Goal: Information Seeking & Learning: Learn about a topic

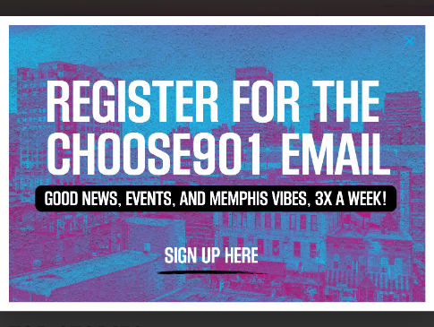
click at [413, 39] on icon "Close" at bounding box center [409, 40] width 13 height 13
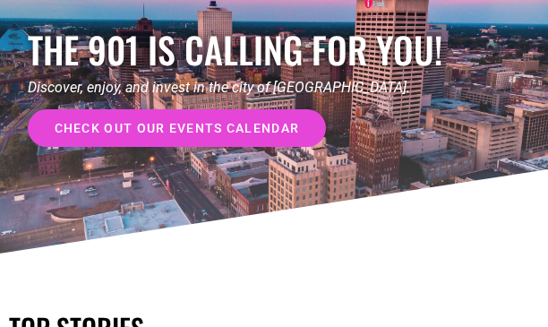
click at [254, 129] on span "check out our events calendar" at bounding box center [177, 128] width 245 height 13
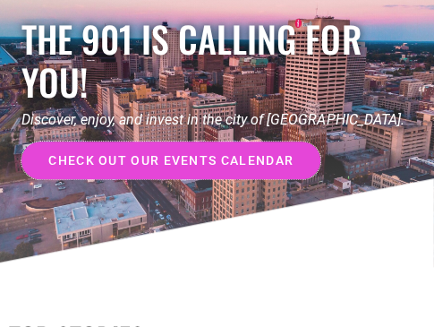
scroll to position [90, 0]
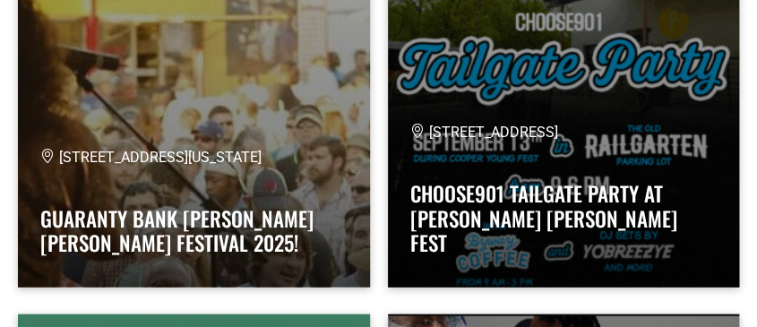
scroll to position [26270, 0]
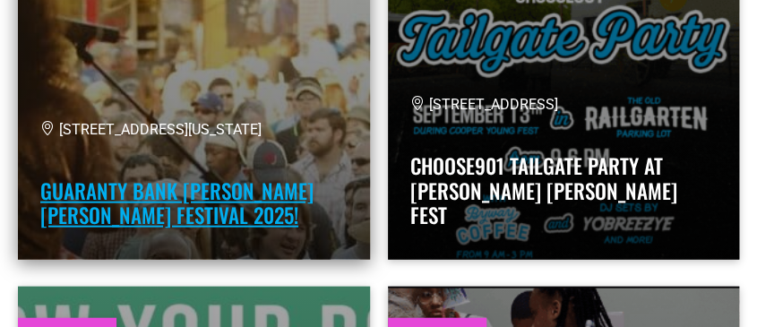
click at [224, 186] on link "Guaranty Bank Cooper Young Festival 2025!" at bounding box center [176, 204] width 273 height 56
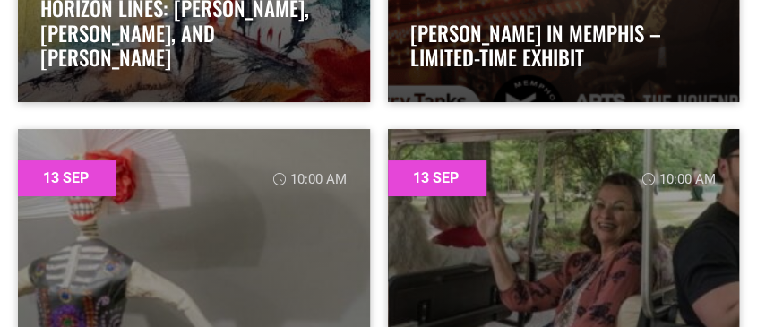
scroll to position [27434, 0]
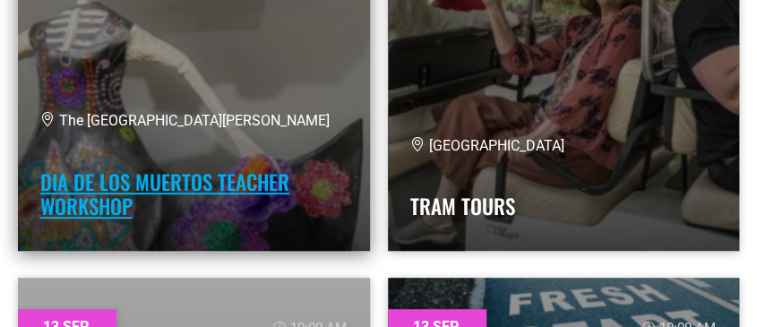
click at [159, 188] on link "Dia de los Muertos Teacher Workshop" at bounding box center [164, 195] width 249 height 56
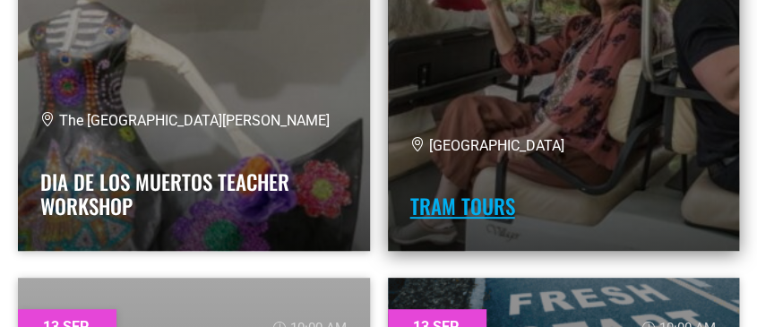
click at [453, 193] on link "Tram Tours" at bounding box center [462, 206] width 105 height 30
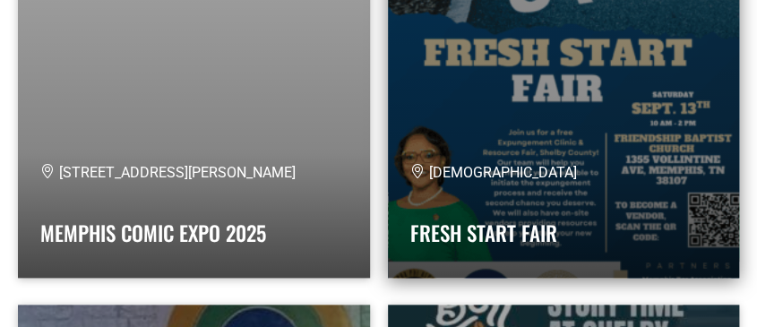
scroll to position [27793, 0]
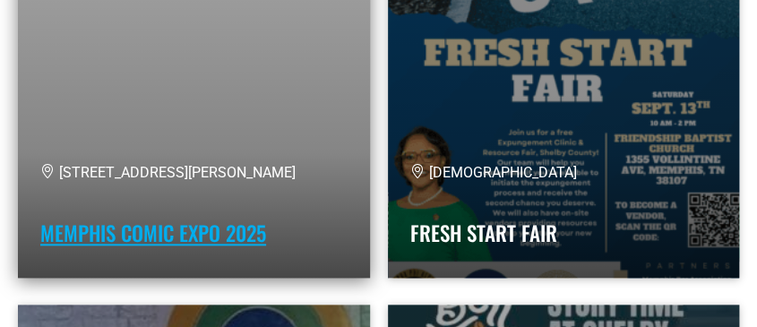
click at [211, 227] on link "Memphis Comic Expo 2025" at bounding box center [153, 233] width 226 height 30
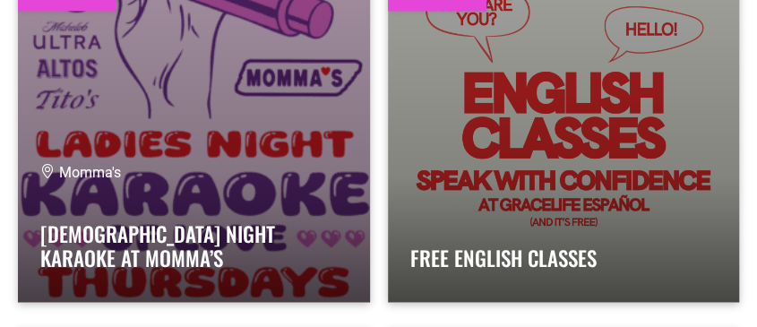
scroll to position [55501, 0]
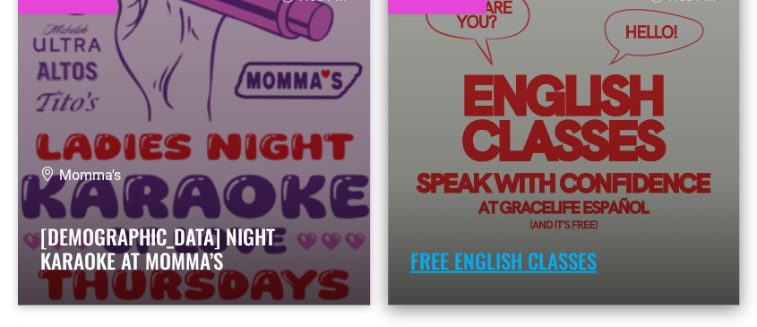
click at [547, 256] on link "Free English Classes" at bounding box center [503, 260] width 186 height 30
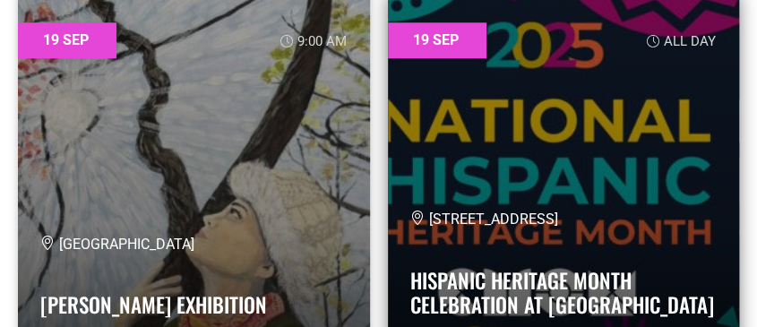
scroll to position [57472, 0]
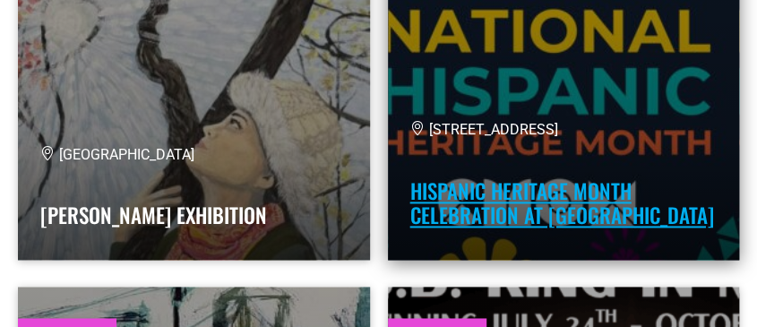
click at [501, 202] on link "Hispanic Heritage Month Celebration at CMOM" at bounding box center [562, 204] width 304 height 56
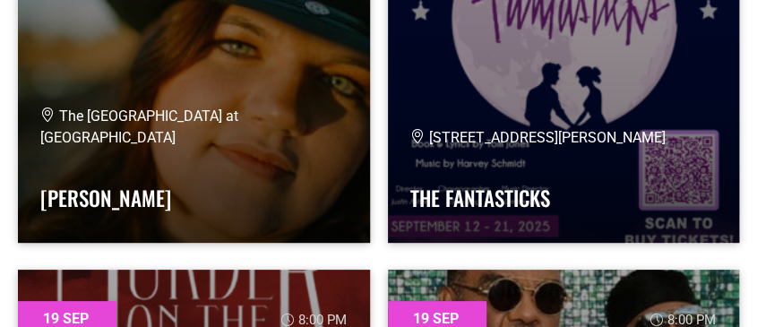
scroll to position [61324, 0]
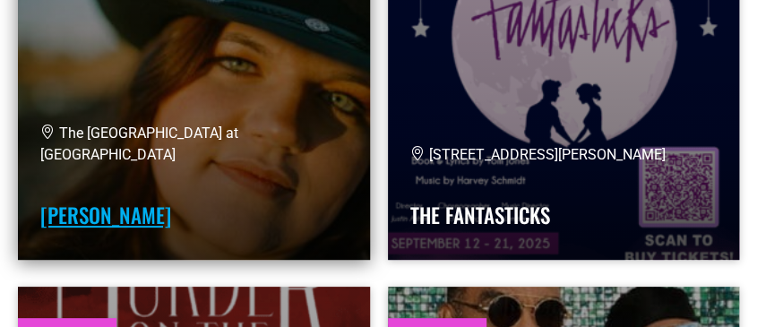
click at [116, 220] on link "Savannah Brister" at bounding box center [105, 215] width 131 height 30
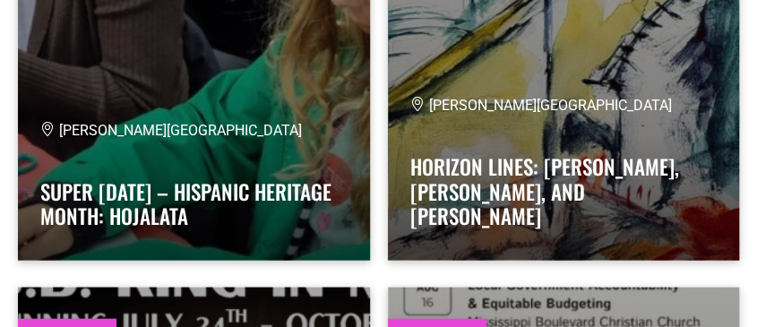
scroll to position [64818, 0]
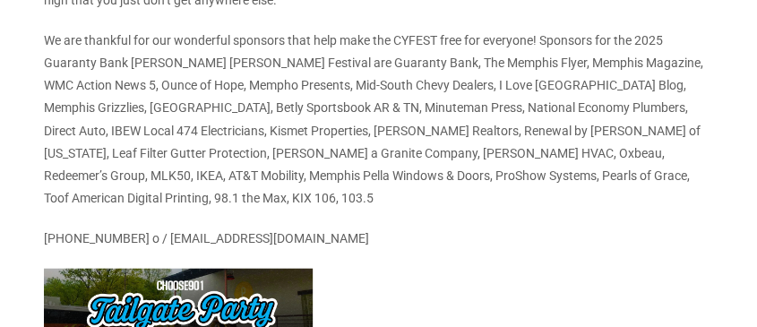
scroll to position [1344, 0]
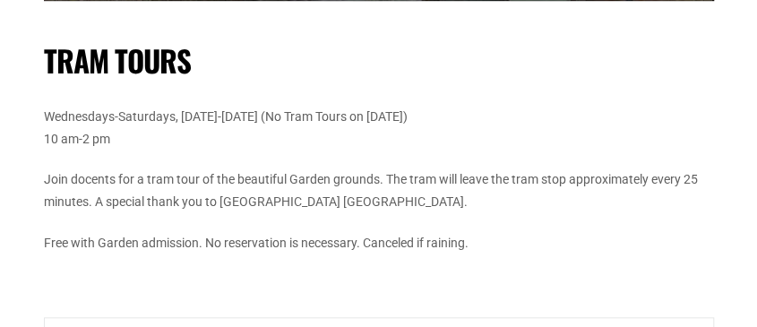
scroll to position [448, 0]
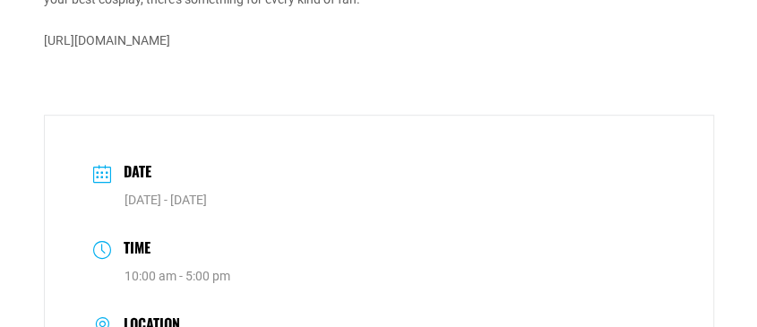
scroll to position [358, 0]
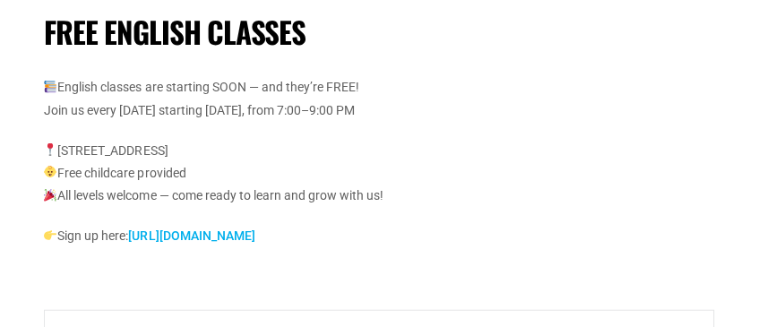
scroll to position [1344, 0]
